Goal: Information Seeking & Learning: Learn about a topic

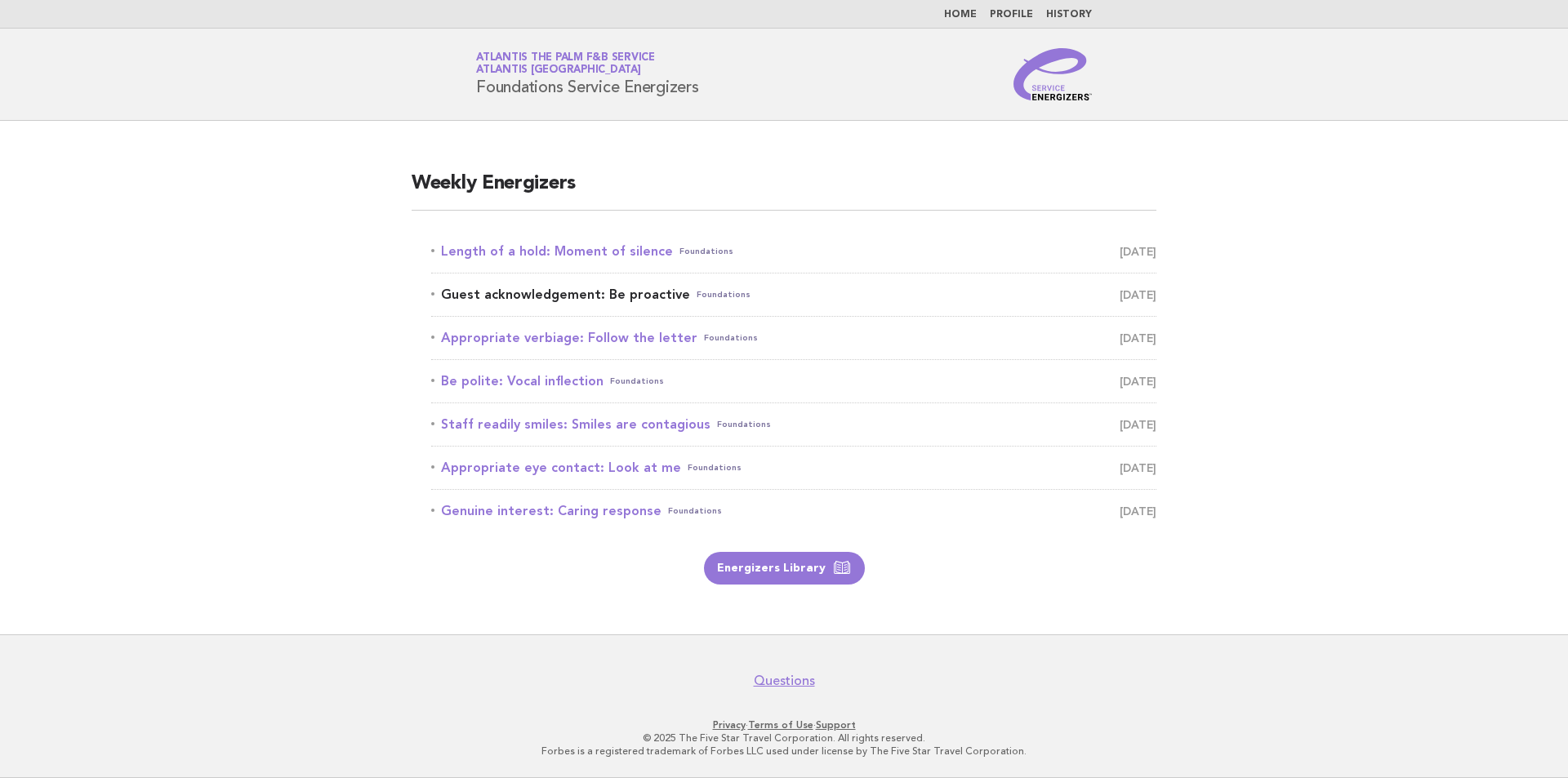
click at [638, 291] on link "Guest acknowledgement: Be proactive Foundations August 22" at bounding box center [793, 294] width 725 height 23
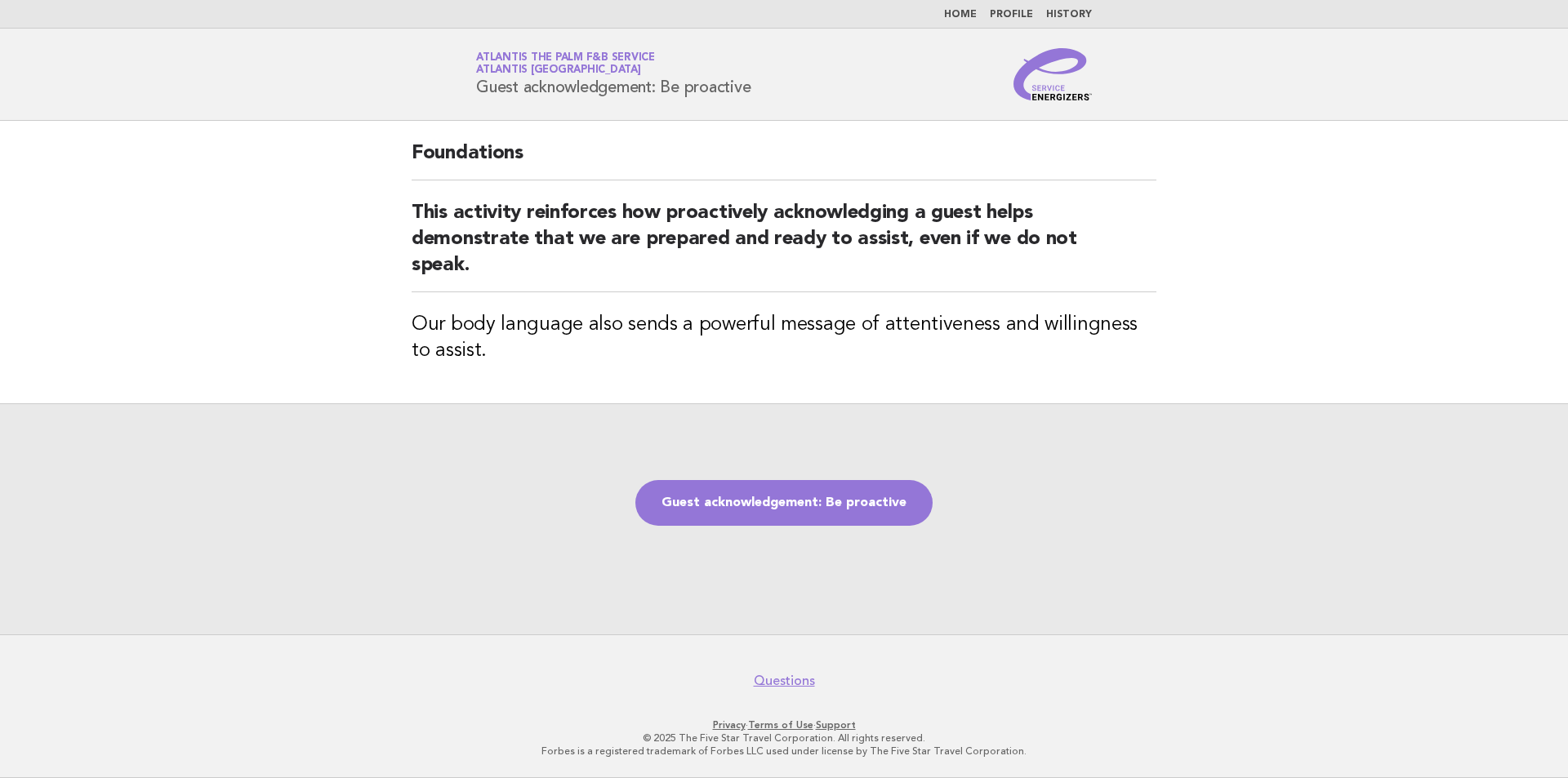
click at [974, 17] on link "Home" at bounding box center [960, 14] width 32 height 10
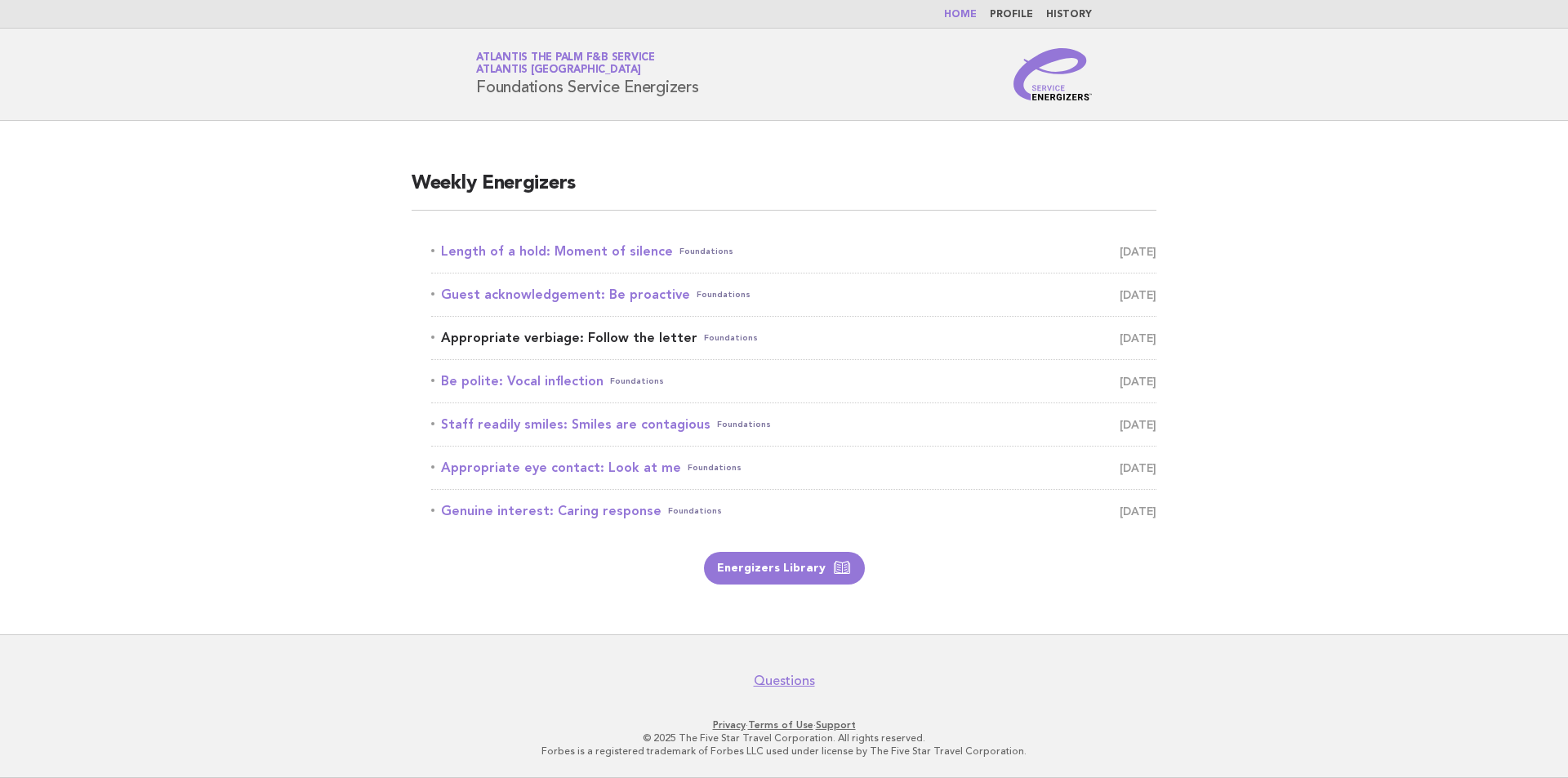
click at [1054, 336] on link "Appropriate verbiage: Follow the letter Foundations [DATE]" at bounding box center [793, 337] width 725 height 23
